Goal: Find specific page/section: Locate a particular part of the current website

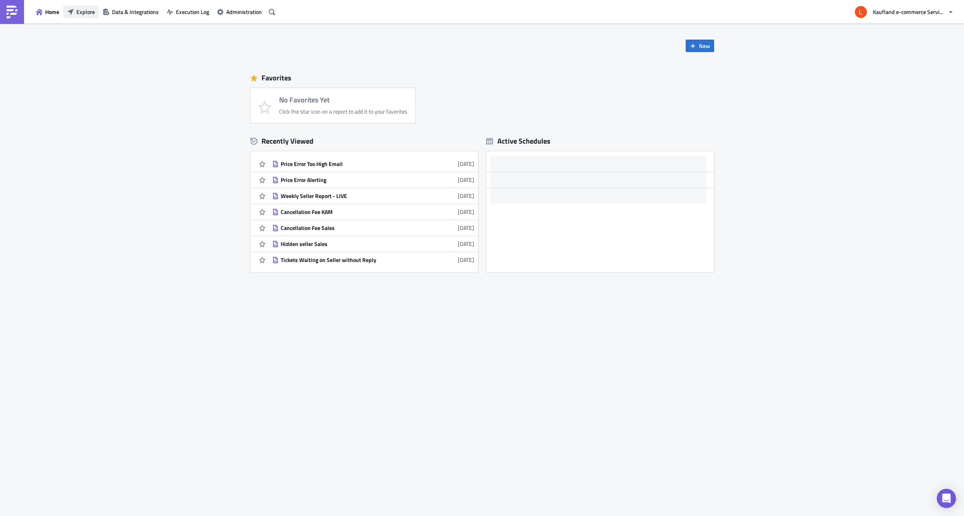
click at [74, 10] on button "Explore" at bounding box center [81, 12] width 36 height 12
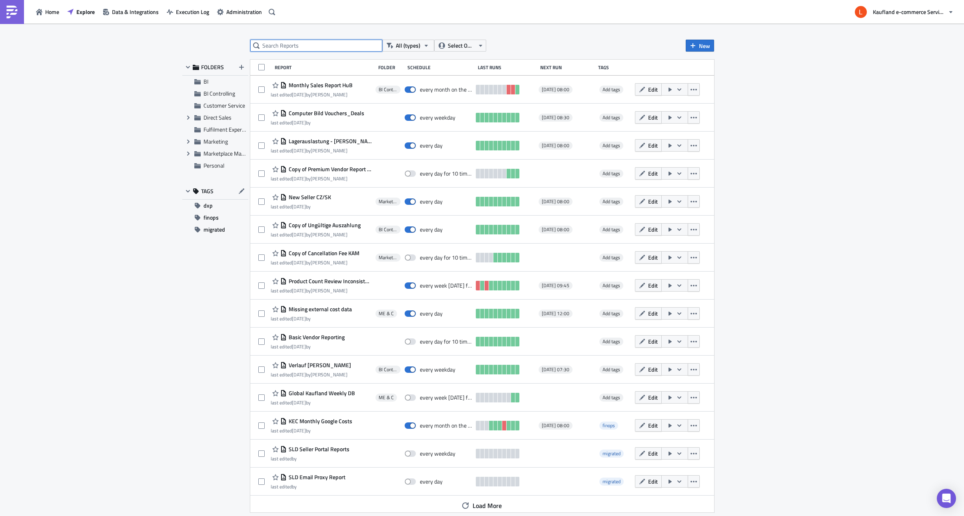
click at [313, 48] on input "text" at bounding box center [316, 46] width 132 height 12
click at [202, 152] on div "Expand group Marketplace Management" at bounding box center [215, 154] width 66 height 12
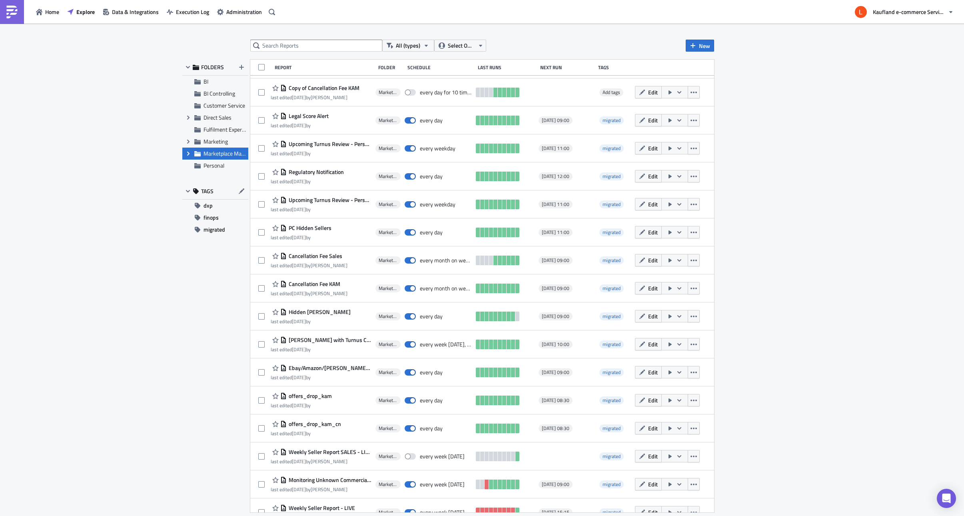
scroll to position [93, 0]
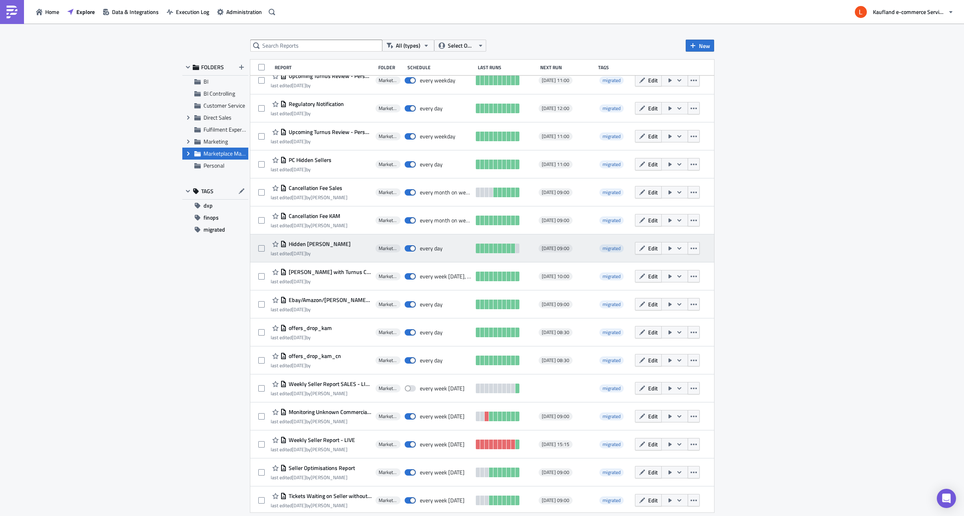
click at [297, 250] on time "[DATE]" at bounding box center [299, 254] width 14 height 8
click at [639, 248] on icon "button" at bounding box center [642, 248] width 6 height 6
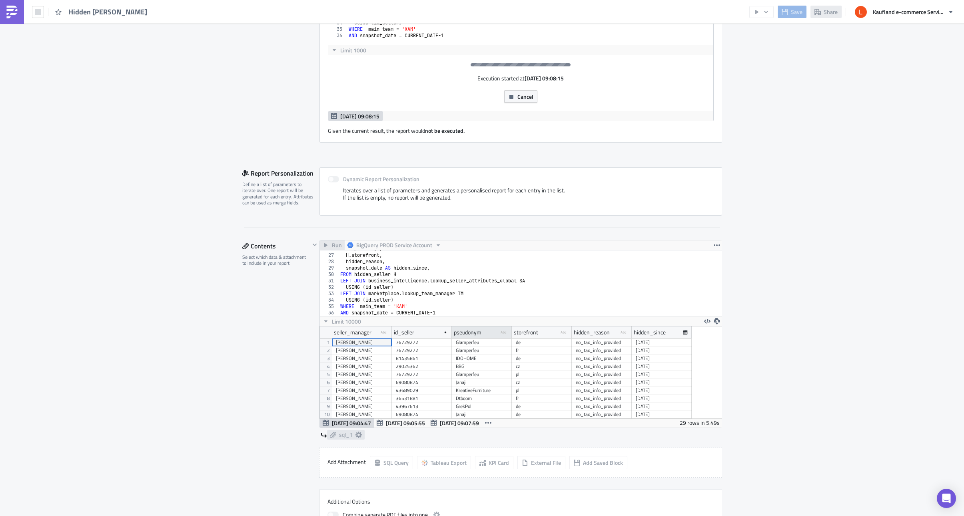
scroll to position [340, 0]
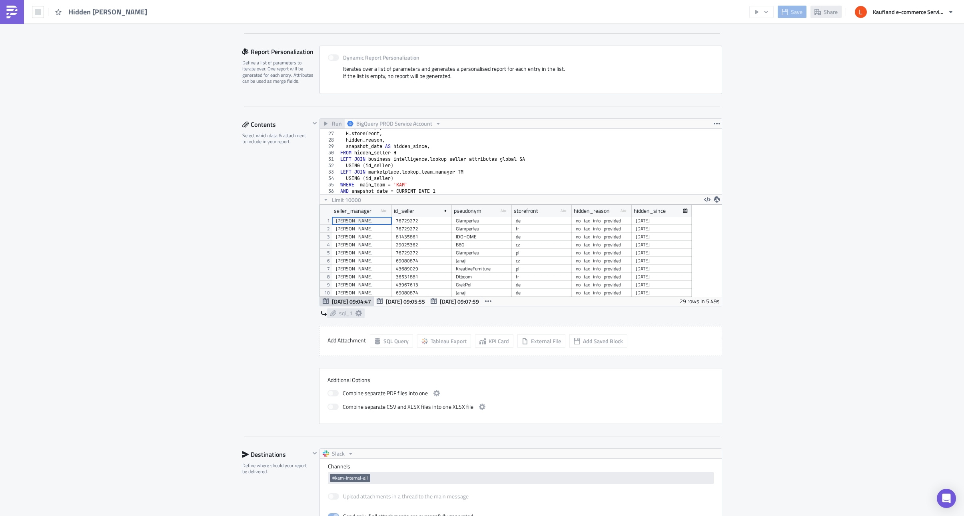
click at [828, 94] on div "Marketplace Management Execution Log Edit " Hidden [PERSON_NAME] " Settings Con…" at bounding box center [482, 276] width 964 height 1187
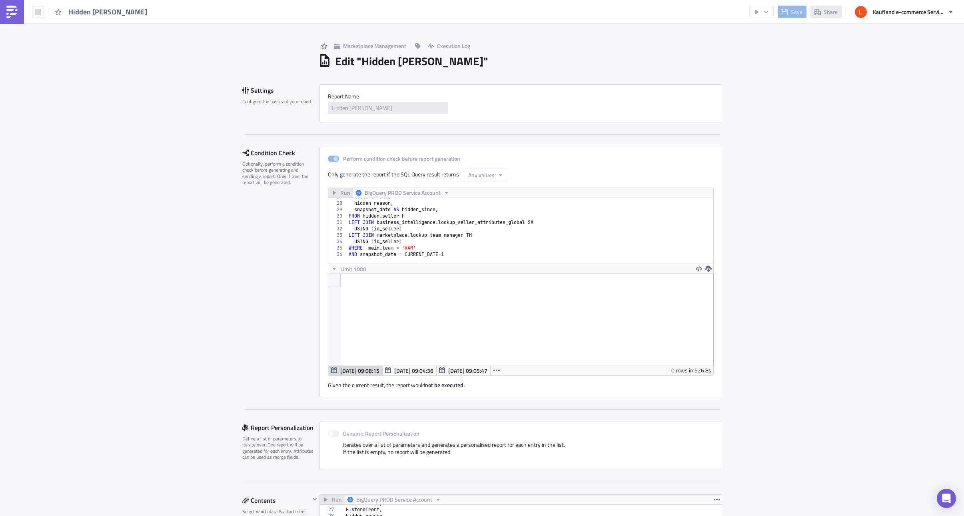
scroll to position [92, 385]
